Goal: Entertainment & Leisure: Consume media (video, audio)

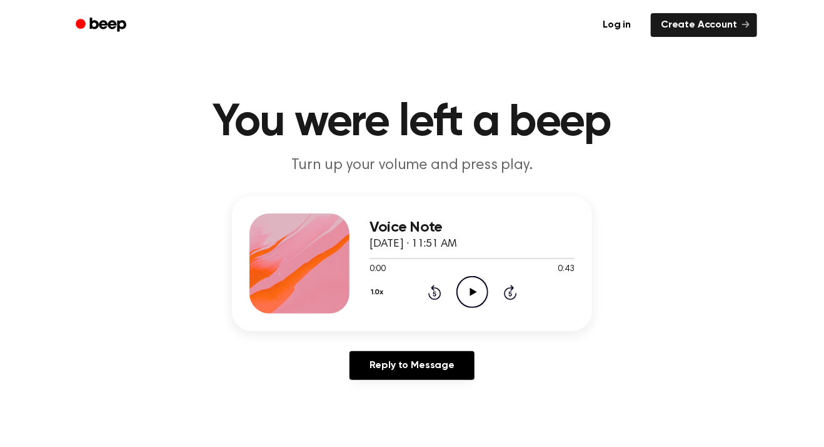
click at [477, 292] on icon "Play Audio" at bounding box center [473, 292] width 32 height 32
click at [480, 288] on icon "Pause Audio" at bounding box center [473, 292] width 32 height 32
click at [449, 256] on div at bounding box center [472, 258] width 205 height 10
click at [464, 294] on icon "Play Audio" at bounding box center [473, 292] width 32 height 32
click at [478, 291] on icon "Pause Audio" at bounding box center [473, 292] width 32 height 32
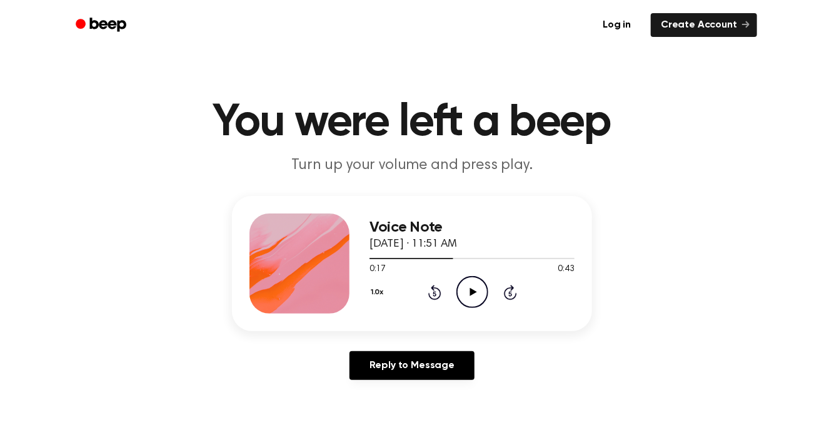
click at [470, 297] on icon "Play Audio" at bounding box center [473, 292] width 32 height 32
click at [470, 297] on icon "Pause Audio" at bounding box center [473, 292] width 32 height 32
click at [470, 297] on icon "Play Audio" at bounding box center [473, 292] width 32 height 32
click at [450, 259] on div at bounding box center [472, 258] width 205 height 10
click at [452, 259] on div at bounding box center [472, 258] width 205 height 10
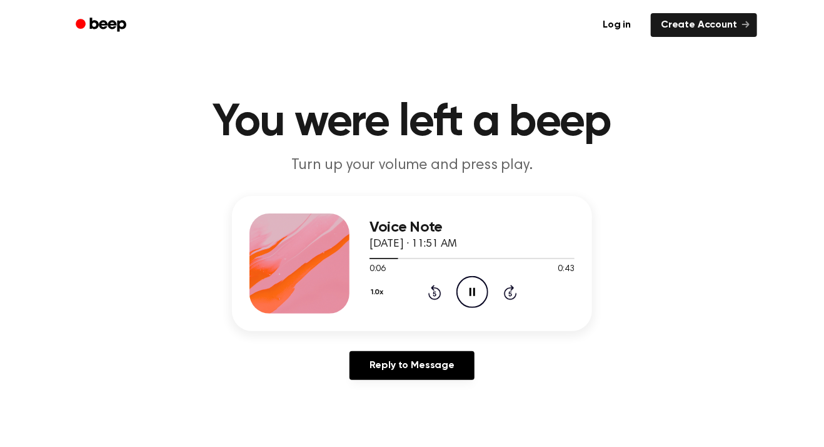
drag, startPoint x: 393, startPoint y: 258, endPoint x: 430, endPoint y: 270, distance: 38.2
click at [430, 270] on div "0:06 0:43 Your browser does not support the [object Object] element." at bounding box center [472, 264] width 205 height 23
click at [475, 291] on icon "Pause Audio" at bounding box center [473, 292] width 32 height 32
click at [469, 297] on icon "Play Audio" at bounding box center [473, 292] width 32 height 32
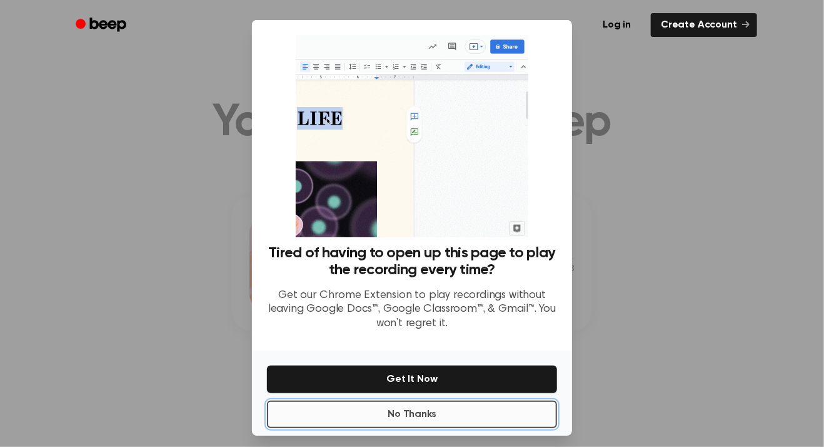
click at [424, 417] on button "No Thanks" at bounding box center [412, 414] width 290 height 28
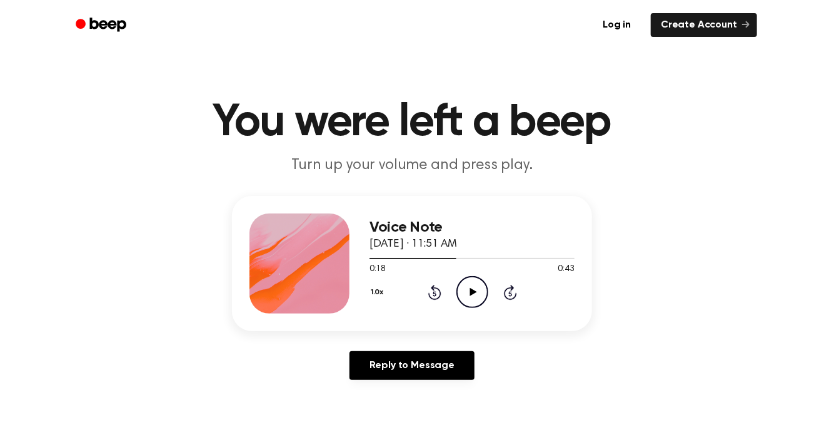
click at [475, 296] on icon "Play Audio" at bounding box center [473, 292] width 32 height 32
click at [475, 296] on icon "Pause Audio" at bounding box center [473, 292] width 32 height 32
click at [475, 297] on icon "Play Audio" at bounding box center [473, 292] width 32 height 32
click at [475, 297] on icon "Pause Audio" at bounding box center [473, 292] width 32 height 32
drag, startPoint x: 464, startPoint y: 257, endPoint x: 439, endPoint y: 261, distance: 25.3
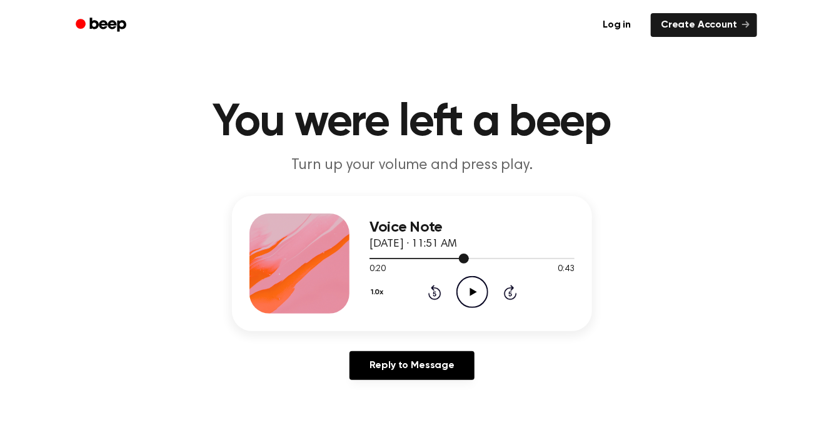
click at [439, 261] on div at bounding box center [472, 258] width 205 height 10
click at [462, 297] on icon "Play Audio" at bounding box center [473, 292] width 32 height 32
